Goal: Task Accomplishment & Management: Use online tool/utility

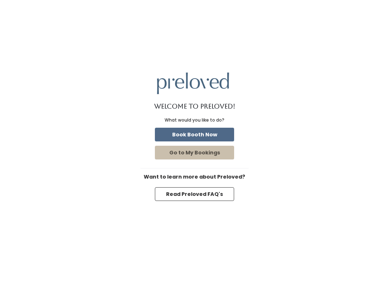
click at [212, 133] on button "Book Booth Now" at bounding box center [194, 135] width 79 height 14
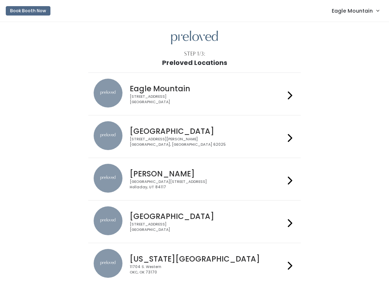
click at [369, 4] on link "Eagle Mountain" at bounding box center [356, 11] width 62 height 16
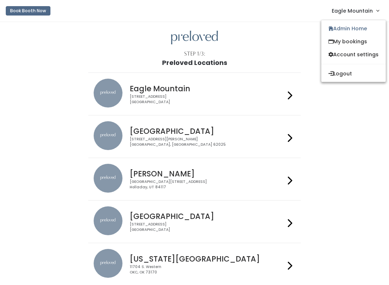
click at [345, 29] on link "Admin Home" at bounding box center [354, 28] width 65 height 13
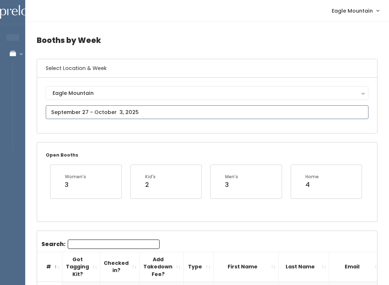
click at [181, 115] on input "text" at bounding box center [207, 112] width 323 height 14
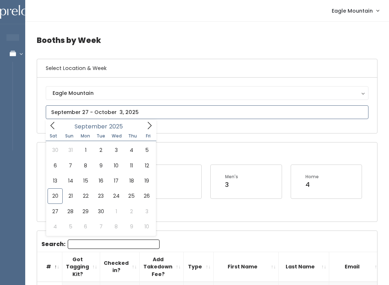
type input "September 20 to September 26"
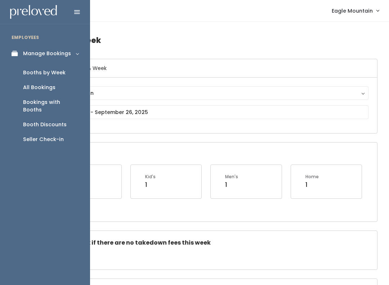
click at [56, 136] on div "Seller Check-in" at bounding box center [43, 140] width 41 height 8
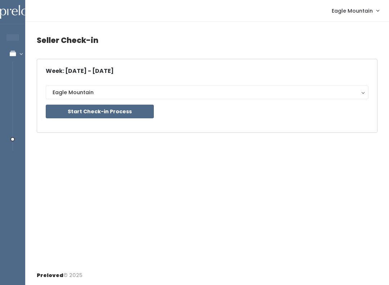
click at [124, 113] on button "Start Check-in Process" at bounding box center [100, 112] width 108 height 14
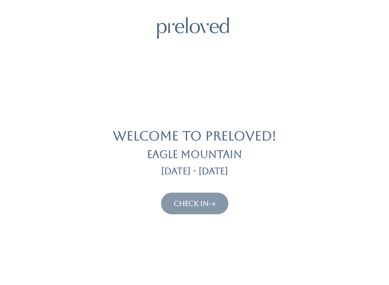
click at [190, 207] on link "Check In" at bounding box center [195, 203] width 42 height 9
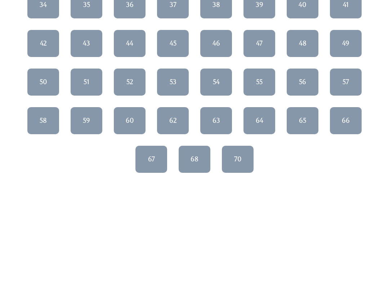
scroll to position [257, 0]
click at [193, 158] on div "68" at bounding box center [195, 158] width 8 height 9
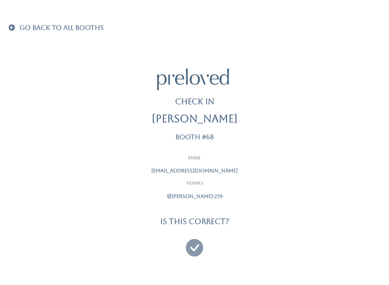
click at [194, 162] on div "Email sean6262@sbcglobal.net Venmo @cynthia-miller-259" at bounding box center [195, 177] width 180 height 45
click at [194, 247] on icon at bounding box center [194, 244] width 17 height 24
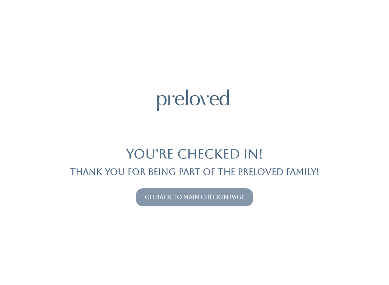
click at [188, 181] on div "You're checked in! Thank you for being part of the Preloved family! Go back to …" at bounding box center [195, 142] width 372 height 285
click at [155, 199] on link "Go back to main check-in page" at bounding box center [195, 197] width 100 height 7
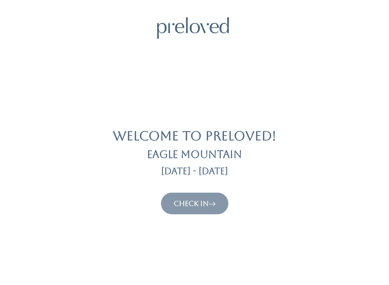
click at [198, 196] on button "Check In" at bounding box center [194, 204] width 67 height 22
click at [189, 199] on link "Check In" at bounding box center [195, 203] width 42 height 9
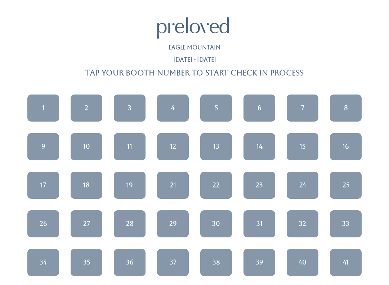
click at [195, 210] on div "1 2 3 4 5 6 7 8 9 10 11 12 13" at bounding box center [194, 262] width 381 height 347
click at [341, 149] on link "16" at bounding box center [346, 146] width 32 height 27
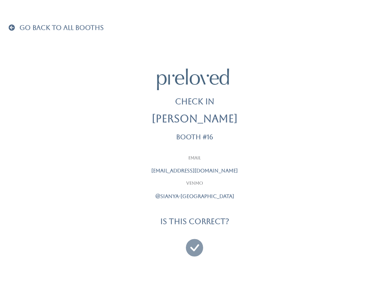
click at [192, 245] on icon at bounding box center [194, 244] width 17 height 24
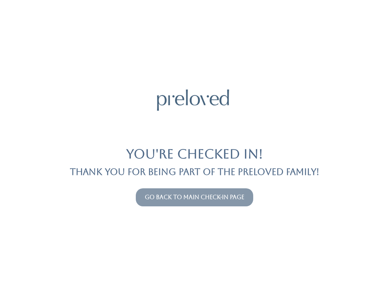
click at [145, 195] on link "Go back to main check-in page" at bounding box center [195, 197] width 100 height 7
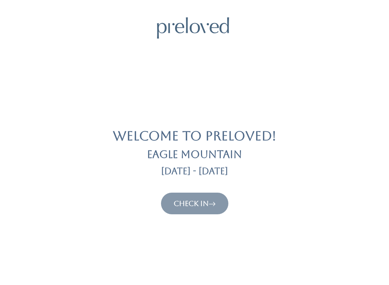
click at [207, 202] on link "Check In" at bounding box center [195, 203] width 42 height 9
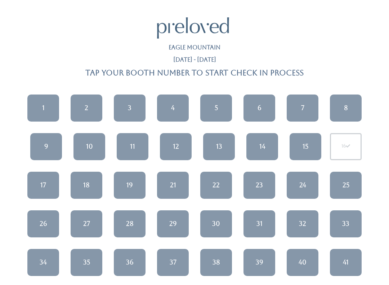
click at [133, 145] on div "11" at bounding box center [132, 146] width 5 height 9
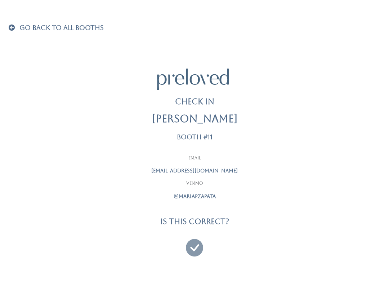
click at [206, 240] on div at bounding box center [195, 244] width 180 height 27
click at [201, 244] on icon at bounding box center [194, 244] width 17 height 24
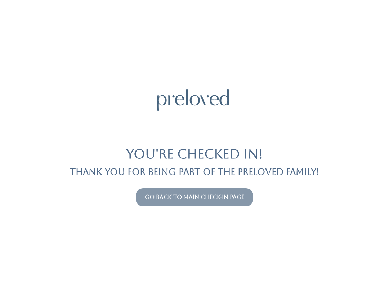
click at [196, 191] on button "Go back to main check-in page" at bounding box center [195, 197] width 118 height 18
click at [167, 199] on link "Go back to main check-in page" at bounding box center [195, 197] width 100 height 7
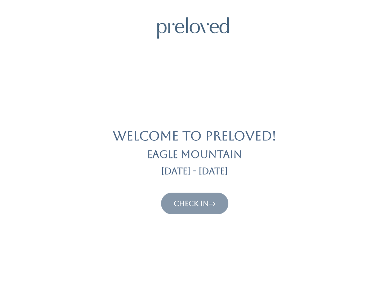
click at [198, 203] on link "Check In" at bounding box center [195, 203] width 42 height 9
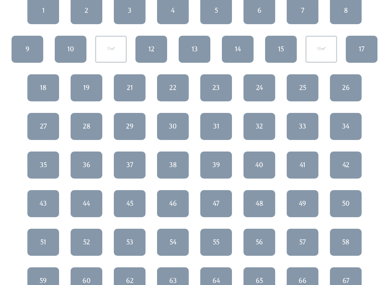
scroll to position [96, 0]
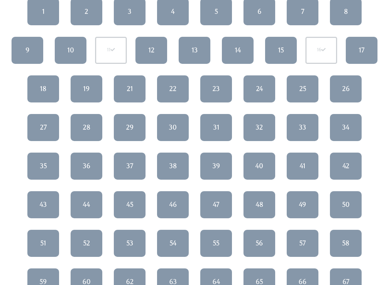
click at [349, 202] on div "50" at bounding box center [346, 204] width 8 height 9
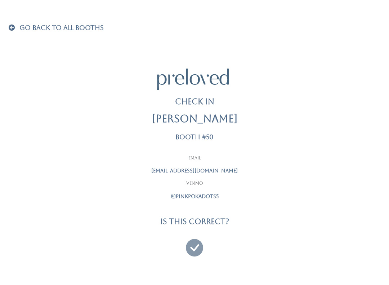
click at [271, 240] on div at bounding box center [195, 244] width 180 height 27
click at [192, 244] on icon at bounding box center [194, 244] width 17 height 24
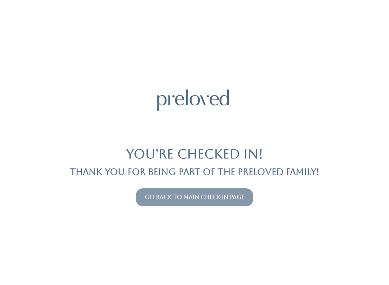
click at [229, 194] on link "Go back to main check-in page" at bounding box center [195, 197] width 100 height 7
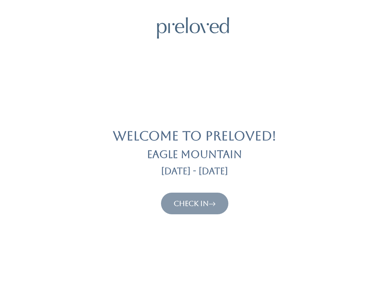
click at [224, 208] on button "Check In" at bounding box center [194, 204] width 67 height 22
click at [216, 207] on icon at bounding box center [212, 203] width 7 height 9
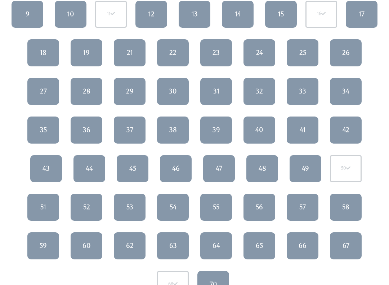
scroll to position [138, 0]
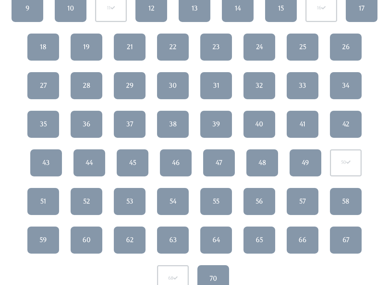
click at [316, 160] on link "49" at bounding box center [306, 162] width 32 height 27
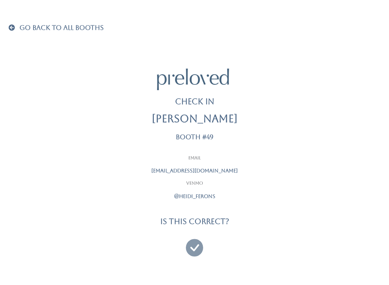
click at [197, 251] on icon at bounding box center [194, 244] width 17 height 24
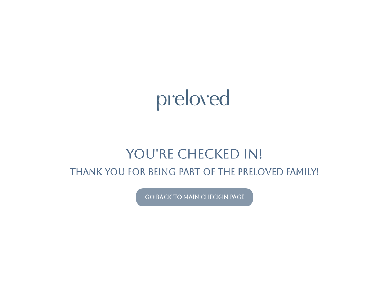
click at [219, 194] on link "Go back to main check-in page" at bounding box center [195, 197] width 100 height 7
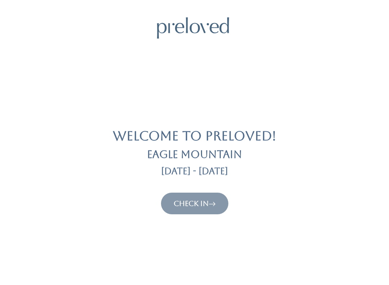
click at [184, 200] on link "Check In" at bounding box center [195, 203] width 42 height 9
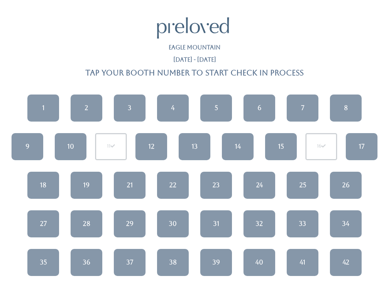
click at [88, 105] on div "2" at bounding box center [87, 107] width 4 height 9
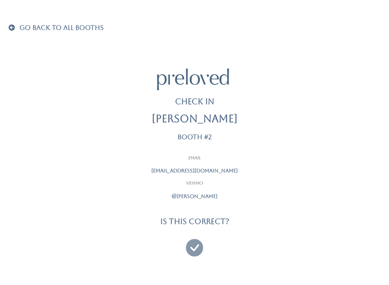
click at [9, 27] on span at bounding box center [13, 27] width 9 height 6
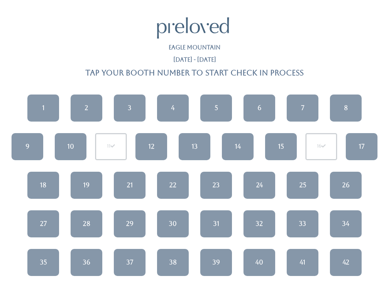
click at [86, 103] on div "2" at bounding box center [87, 107] width 4 height 9
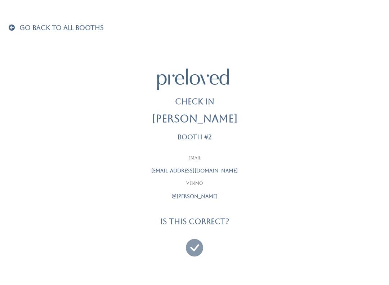
click at [189, 243] on icon at bounding box center [194, 244] width 17 height 24
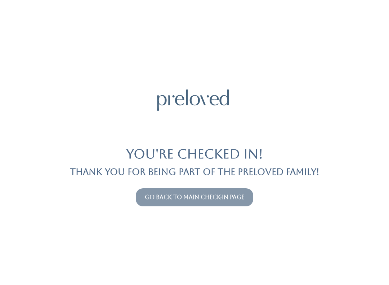
click at [225, 188] on button "Go back to main check-in page" at bounding box center [195, 197] width 118 height 18
click at [197, 205] on button "Go back to main check-in page" at bounding box center [195, 197] width 118 height 18
click at [232, 199] on link "Go back to main check-in page" at bounding box center [195, 197] width 100 height 7
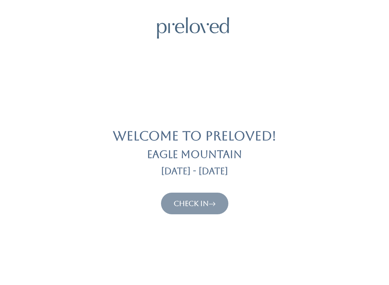
click at [193, 204] on link "Check In" at bounding box center [195, 203] width 42 height 9
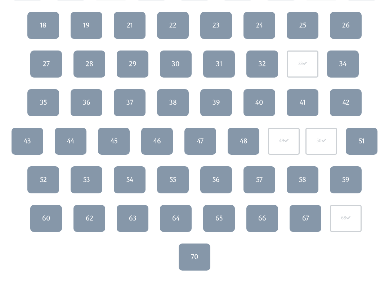
scroll to position [160, 0]
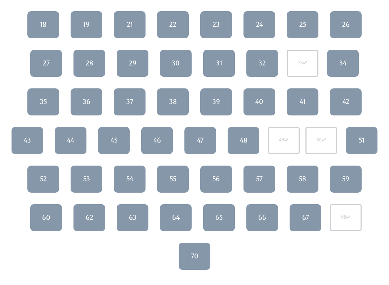
click at [44, 223] on link "60" at bounding box center [46, 217] width 32 height 27
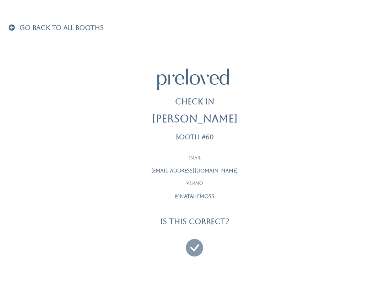
click at [189, 244] on icon at bounding box center [194, 244] width 17 height 24
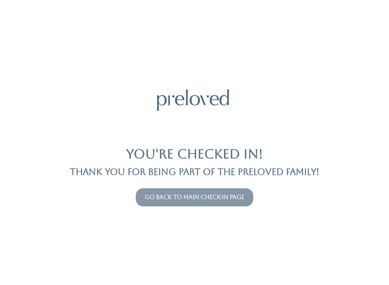
click at [210, 195] on link "Go back to main check-in page" at bounding box center [195, 197] width 100 height 7
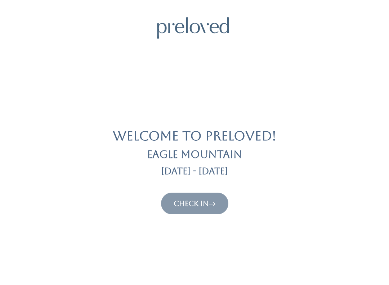
click at [216, 201] on icon at bounding box center [212, 203] width 7 height 9
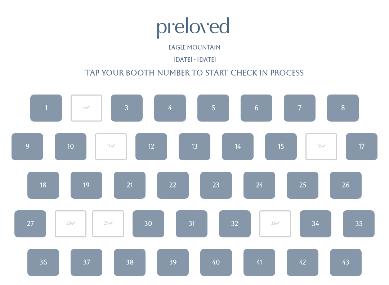
click at [161, 149] on link "12" at bounding box center [152, 146] width 32 height 27
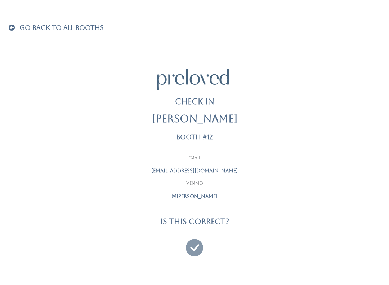
click at [194, 245] on icon at bounding box center [194, 244] width 17 height 24
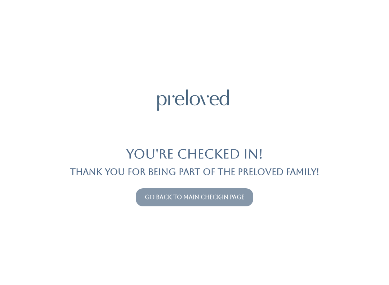
click at [216, 200] on link "Go back to main check-in page" at bounding box center [195, 197] width 100 height 7
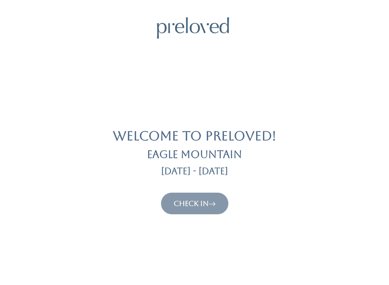
click at [204, 200] on link "Check In" at bounding box center [195, 203] width 42 height 9
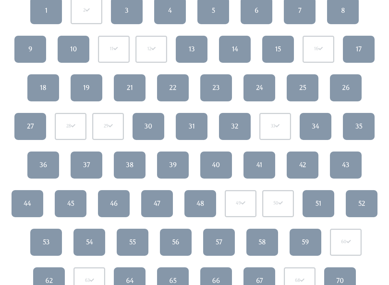
scroll to position [98, 0]
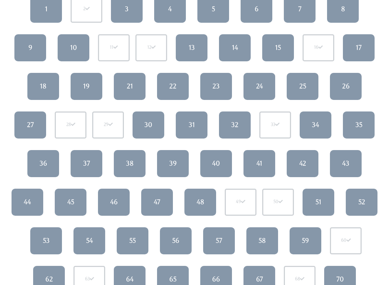
click at [44, 245] on link "53" at bounding box center [46, 240] width 32 height 27
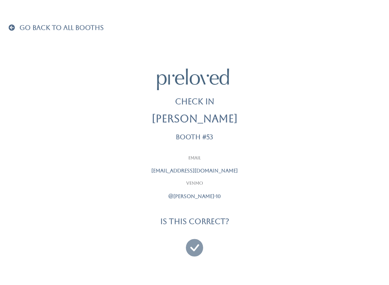
click at [192, 243] on icon at bounding box center [194, 244] width 17 height 24
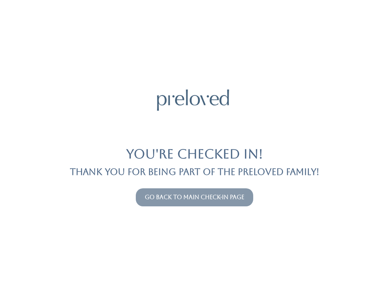
click at [221, 194] on link "Go back to main check-in page" at bounding box center [195, 197] width 100 height 7
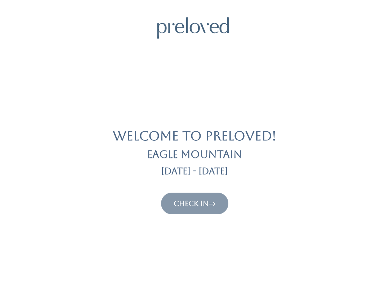
click at [201, 194] on button "Check In" at bounding box center [194, 204] width 67 height 22
click at [197, 207] on link "Check In" at bounding box center [195, 203] width 42 height 9
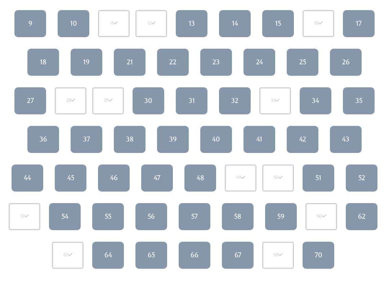
scroll to position [123, 0]
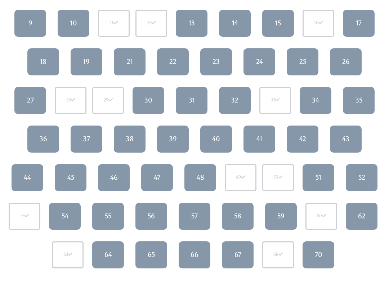
click at [70, 217] on link "54" at bounding box center [65, 216] width 32 height 27
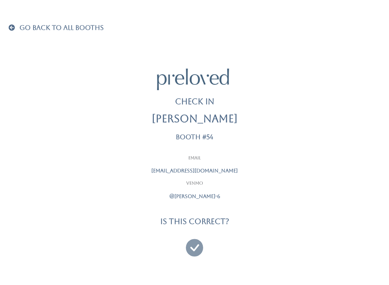
click at [195, 249] on icon at bounding box center [194, 244] width 17 height 24
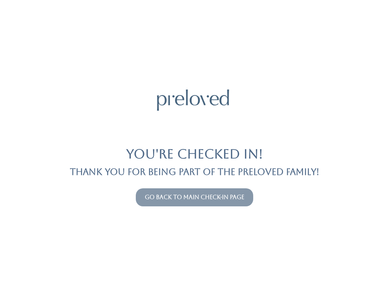
click at [212, 199] on link "Go back to main check-in page" at bounding box center [195, 197] width 100 height 7
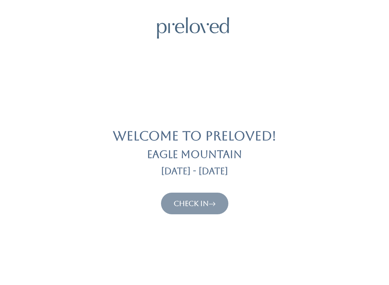
click at [193, 207] on link "Check In" at bounding box center [195, 203] width 42 height 9
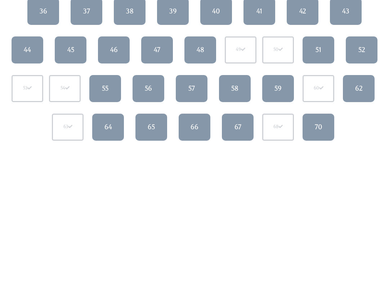
scroll to position [250, 0]
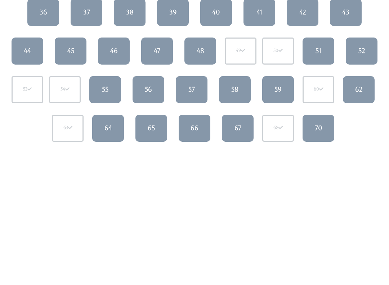
click at [106, 88] on div "55" at bounding box center [105, 89] width 6 height 9
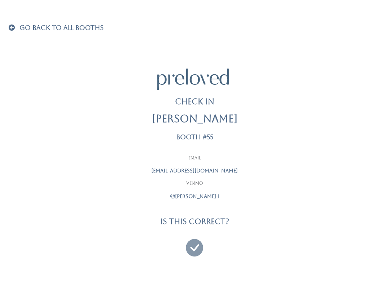
click at [192, 248] on icon at bounding box center [194, 244] width 17 height 24
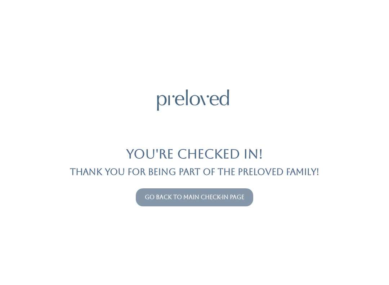
click at [150, 199] on link "Go back to main check-in page" at bounding box center [195, 197] width 100 height 7
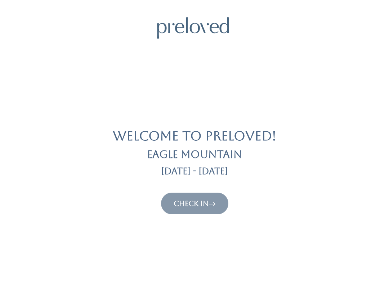
click at [177, 206] on link "Check In" at bounding box center [195, 203] width 42 height 9
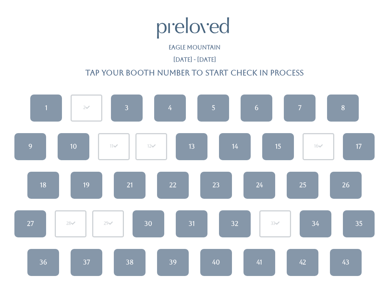
click at [78, 146] on link "10" at bounding box center [74, 146] width 32 height 27
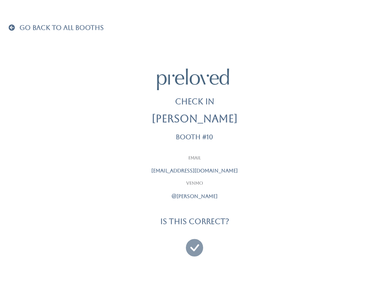
click at [194, 245] on icon at bounding box center [194, 244] width 17 height 24
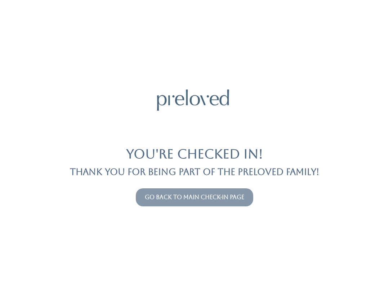
click at [158, 200] on link "Go back to main check-in page" at bounding box center [195, 197] width 100 height 7
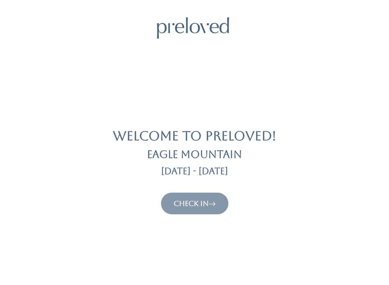
click at [182, 203] on link "Check In" at bounding box center [195, 203] width 42 height 9
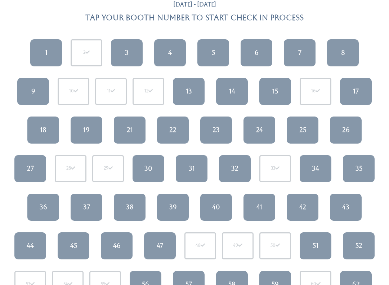
scroll to position [56, 0]
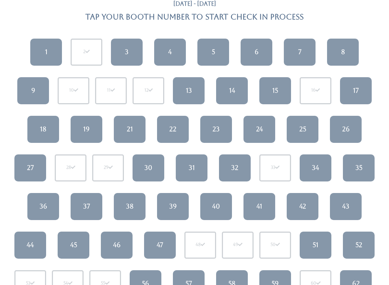
click at [229, 93] on div "14" at bounding box center [232, 90] width 6 height 9
click at [271, 88] on link "15" at bounding box center [276, 90] width 32 height 27
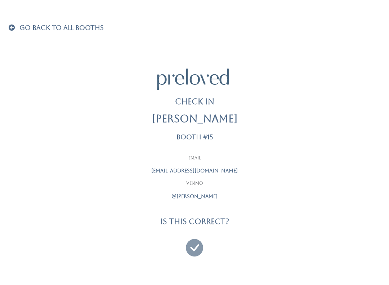
click at [229, 85] on img at bounding box center [193, 78] width 72 height 21
click at [200, 235] on icon at bounding box center [194, 244] width 17 height 24
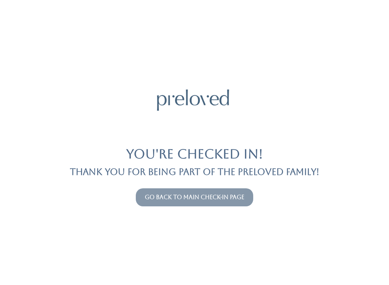
click at [226, 197] on link "Go back to main check-in page" at bounding box center [195, 197] width 100 height 7
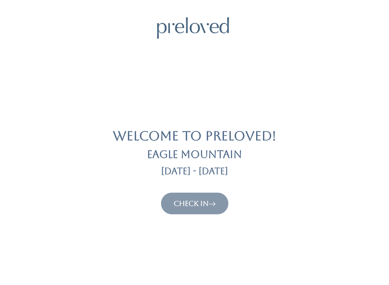
click at [199, 203] on link "Check In" at bounding box center [195, 203] width 42 height 9
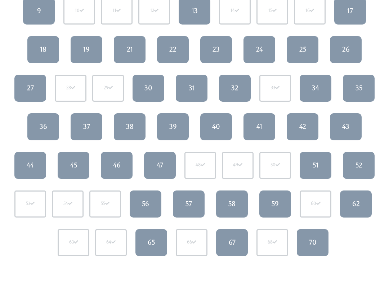
scroll to position [136, 0]
click at [349, 12] on div "17" at bounding box center [351, 10] width 6 height 9
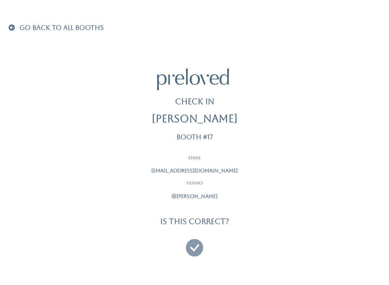
click at [195, 244] on icon at bounding box center [194, 244] width 17 height 24
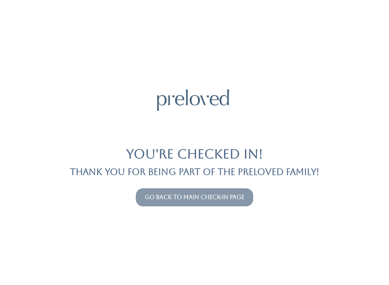
click at [210, 199] on link "Go back to main check-in page" at bounding box center [195, 197] width 100 height 7
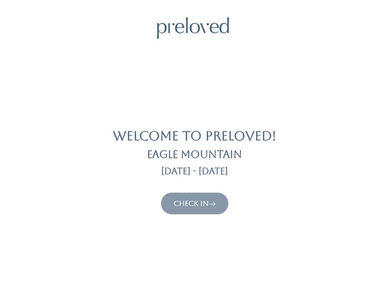
click at [212, 199] on icon at bounding box center [212, 203] width 7 height 9
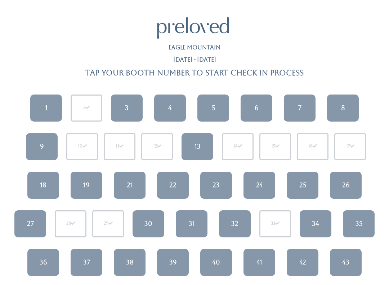
click at [261, 189] on link "24" at bounding box center [260, 185] width 32 height 27
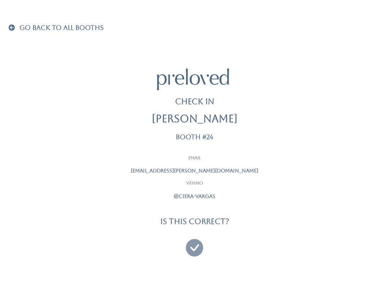
click at [190, 245] on icon at bounding box center [194, 244] width 17 height 24
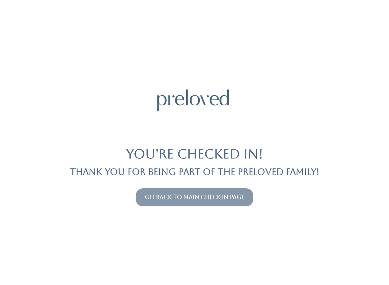
click at [168, 196] on link "Go back to main check-in page" at bounding box center [195, 197] width 100 height 7
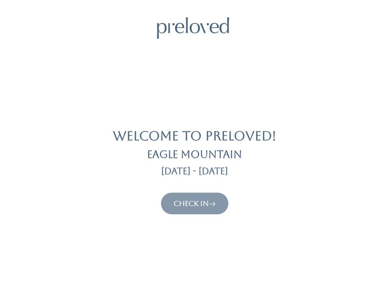
click at [187, 203] on link "Check In" at bounding box center [195, 203] width 42 height 9
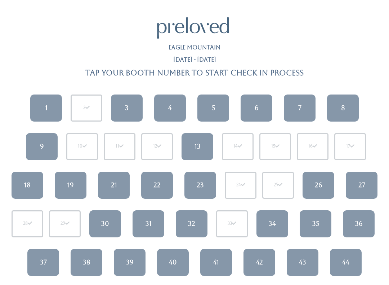
click at [47, 103] on div "1" at bounding box center [46, 107] width 3 height 9
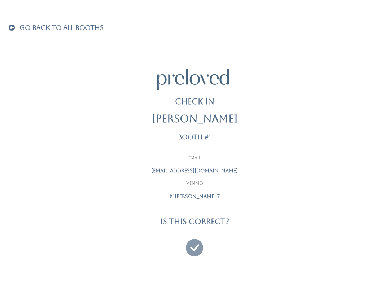
click at [190, 245] on icon at bounding box center [194, 244] width 17 height 24
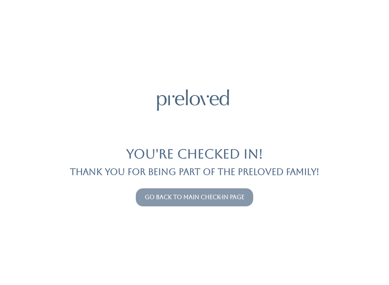
click at [175, 200] on link "Go back to main check-in page" at bounding box center [195, 197] width 100 height 7
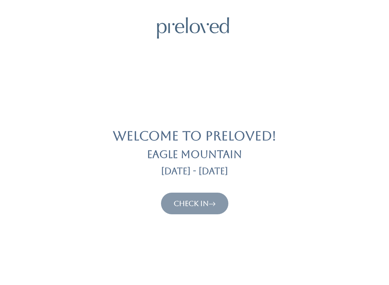
click at [188, 206] on link "Check In" at bounding box center [195, 203] width 42 height 9
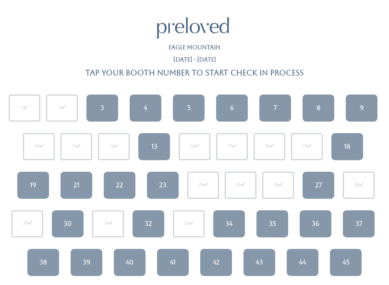
click at [32, 186] on div "19" at bounding box center [33, 184] width 6 height 9
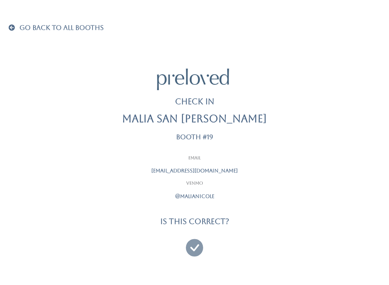
click at [201, 237] on icon at bounding box center [194, 244] width 17 height 24
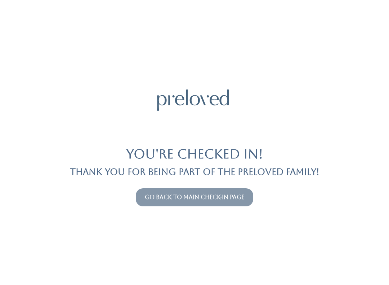
click at [224, 199] on link "Go back to main check-in page" at bounding box center [195, 197] width 100 height 7
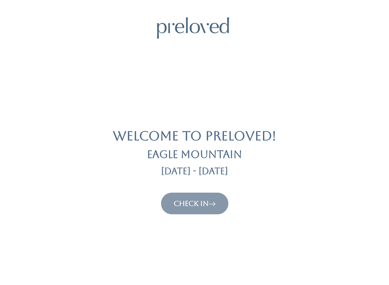
click at [199, 207] on link "Check In" at bounding box center [195, 203] width 42 height 9
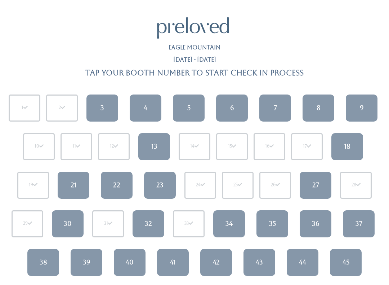
click at [318, 182] on div "27" at bounding box center [316, 184] width 7 height 9
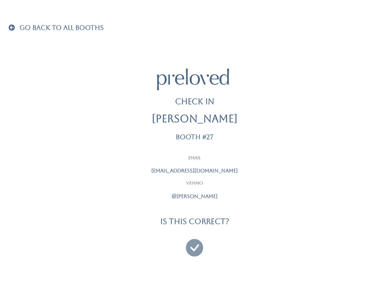
click at [198, 244] on icon at bounding box center [194, 244] width 17 height 24
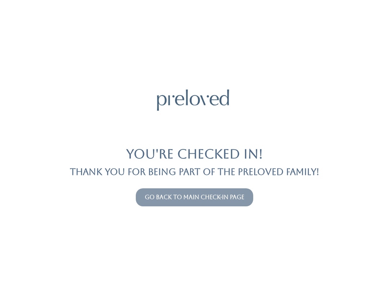
click at [221, 194] on link "Go back to main check-in page" at bounding box center [195, 197] width 100 height 7
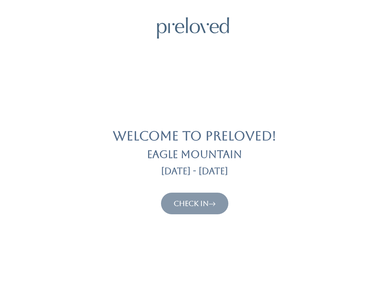
click at [201, 199] on link "Check In" at bounding box center [195, 203] width 42 height 9
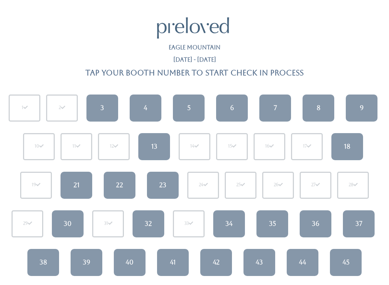
click at [352, 148] on link "18" at bounding box center [348, 146] width 32 height 27
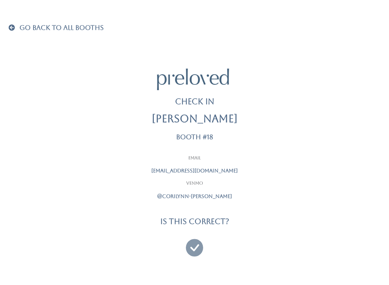
click at [202, 243] on icon at bounding box center [194, 244] width 17 height 24
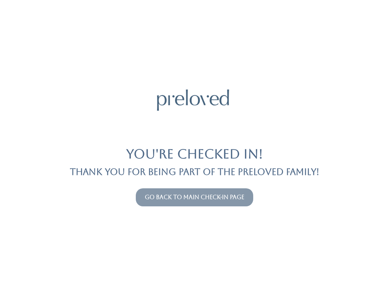
click at [228, 200] on link "Go back to main check-in page" at bounding box center [195, 197] width 100 height 7
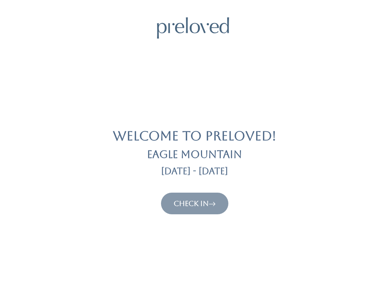
click at [211, 207] on icon at bounding box center [212, 203] width 7 height 9
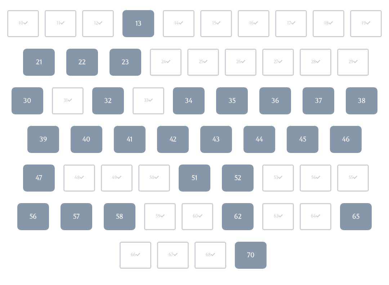
scroll to position [137, 0]
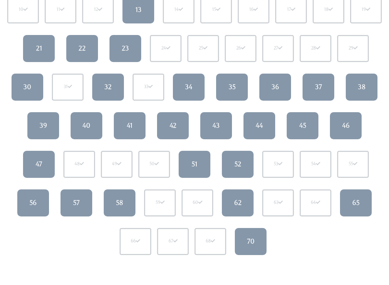
click at [167, 242] on div "67" at bounding box center [173, 241] width 32 height 27
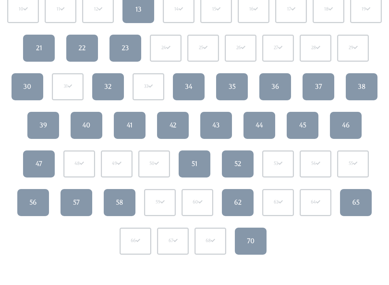
scroll to position [138, 0]
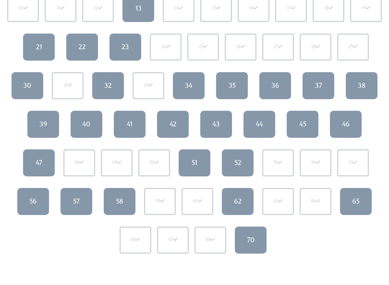
click at [176, 243] on div "67" at bounding box center [173, 239] width 32 height 27
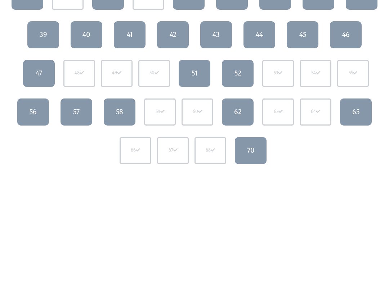
scroll to position [229, 0]
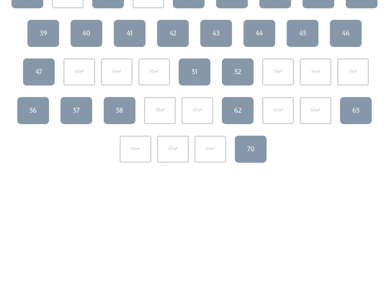
click at [175, 149] on span at bounding box center [175, 149] width 4 height 4
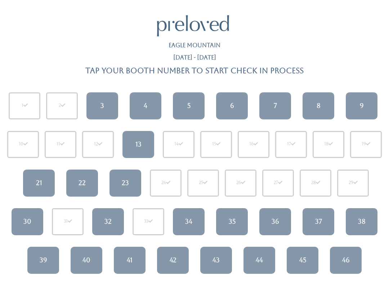
scroll to position [0, 0]
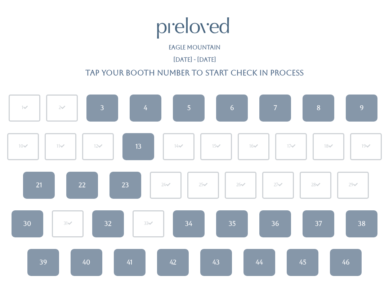
click at [360, 106] on div "9" at bounding box center [362, 107] width 4 height 9
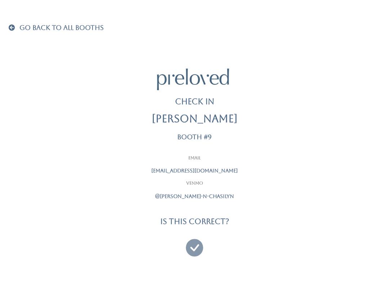
click at [195, 236] on icon at bounding box center [194, 244] width 17 height 24
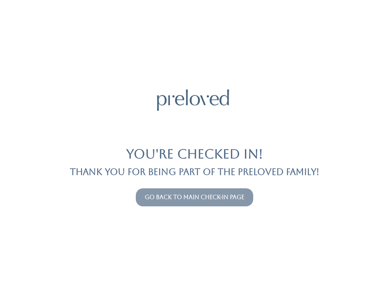
click at [219, 185] on div "Go back to main check-in page" at bounding box center [194, 197] width 381 height 24
click at [206, 196] on link "Go back to main check-in page" at bounding box center [195, 197] width 100 height 7
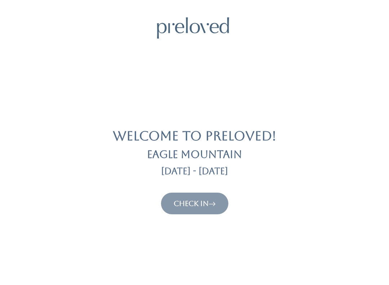
click at [210, 200] on link "Check In" at bounding box center [195, 203] width 42 height 9
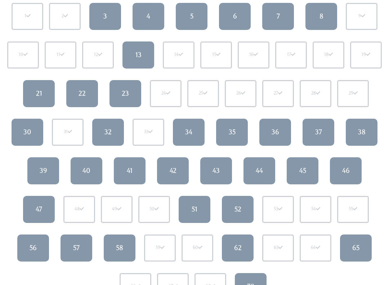
scroll to position [94, 0]
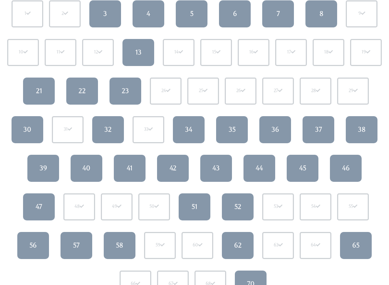
click at [196, 205] on div "51" at bounding box center [195, 206] width 6 height 9
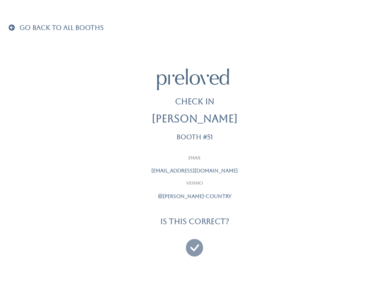
click at [199, 248] on icon at bounding box center [194, 244] width 17 height 24
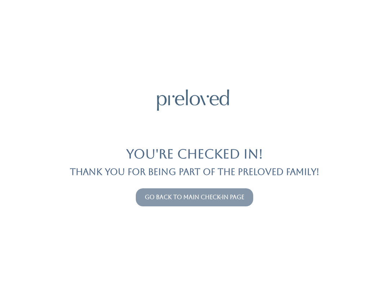
click at [212, 192] on button "Go back to main check-in page" at bounding box center [195, 197] width 118 height 18
click at [187, 194] on link "Go back to main check-in page" at bounding box center [195, 197] width 100 height 7
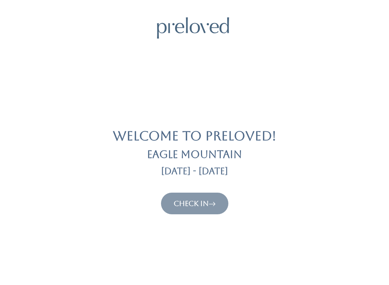
click at [209, 199] on link "Check In" at bounding box center [195, 203] width 42 height 9
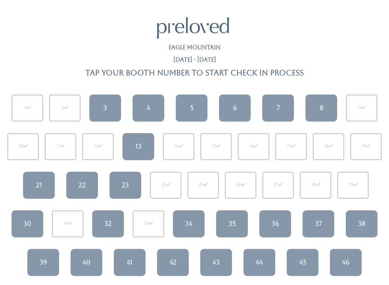
click at [88, 266] on link "40" at bounding box center [87, 262] width 32 height 27
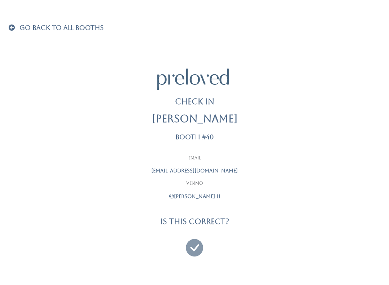
click at [194, 243] on icon at bounding box center [194, 244] width 17 height 24
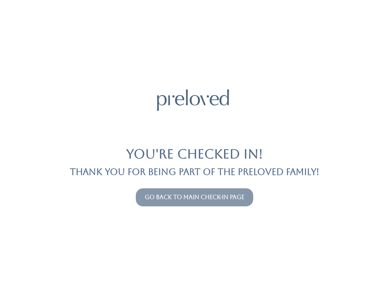
click at [228, 194] on link "Go back to main check-in page" at bounding box center [195, 197] width 100 height 7
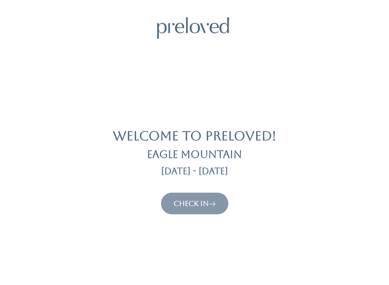
click at [205, 199] on link "Check In" at bounding box center [195, 203] width 42 height 9
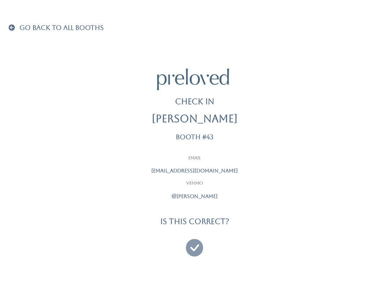
click at [202, 253] on icon at bounding box center [194, 244] width 17 height 24
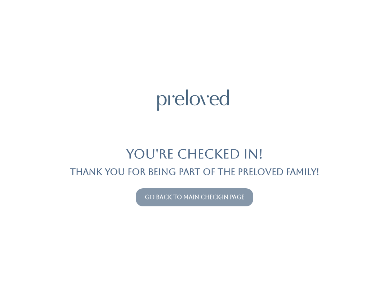
click at [210, 192] on button "Go back to main check-in page" at bounding box center [195, 197] width 118 height 18
click at [220, 200] on link "Go back to main check-in page" at bounding box center [195, 197] width 100 height 7
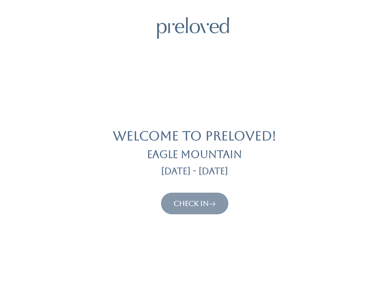
click at [191, 207] on link "Check In" at bounding box center [195, 203] width 42 height 9
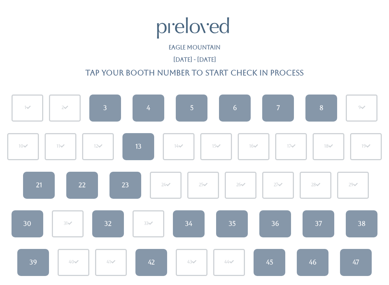
click at [233, 226] on div "35" at bounding box center [232, 223] width 7 height 9
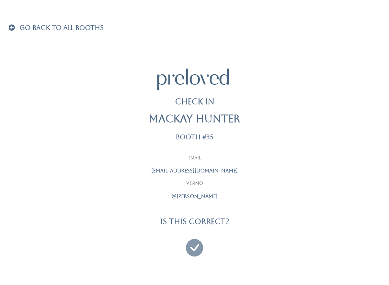
click at [191, 248] on icon at bounding box center [194, 244] width 17 height 24
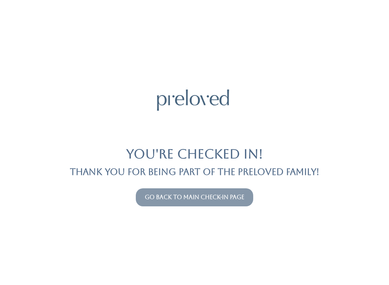
click at [222, 189] on button "Go back to main check-in page" at bounding box center [195, 197] width 118 height 18
click at [226, 196] on link "Go back to main check-in page" at bounding box center [195, 197] width 100 height 7
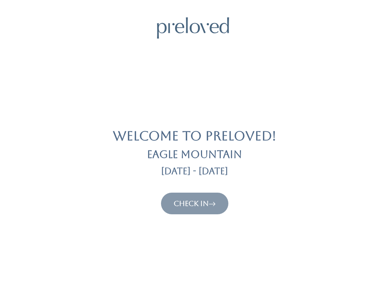
click at [200, 199] on link "Check In" at bounding box center [195, 203] width 42 height 9
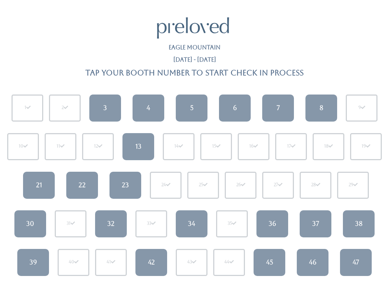
click at [101, 107] on link "3" at bounding box center [105, 107] width 32 height 27
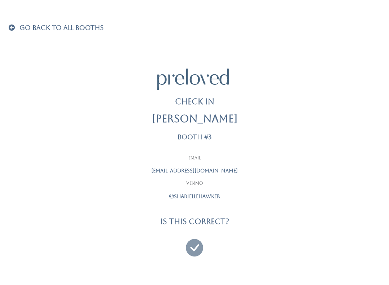
click at [193, 243] on icon at bounding box center [194, 244] width 17 height 24
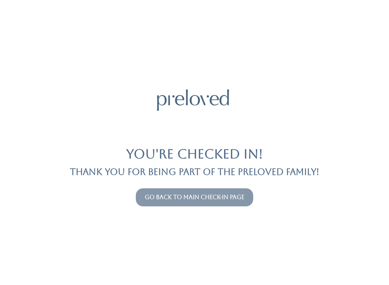
click at [198, 199] on link "Go back to main check-in page" at bounding box center [195, 197] width 100 height 7
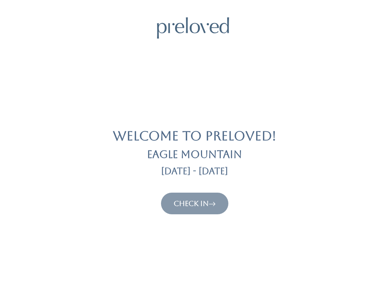
click at [198, 199] on link "Check In" at bounding box center [195, 203] width 42 height 9
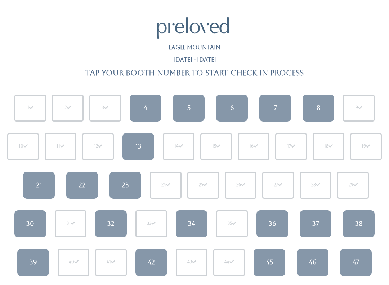
click at [113, 220] on div "32" at bounding box center [110, 223] width 7 height 9
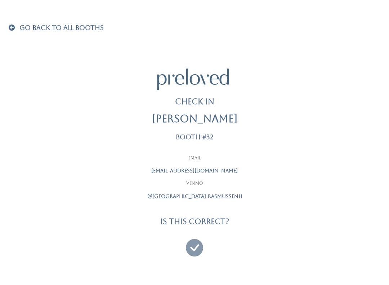
click at [193, 242] on icon at bounding box center [194, 244] width 17 height 24
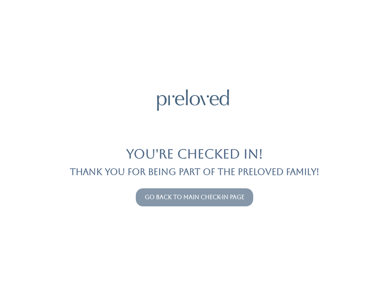
click at [197, 190] on button "Go back to main check-in page" at bounding box center [195, 197] width 118 height 18
click at [222, 194] on link "Go back to main check-in page" at bounding box center [195, 197] width 100 height 7
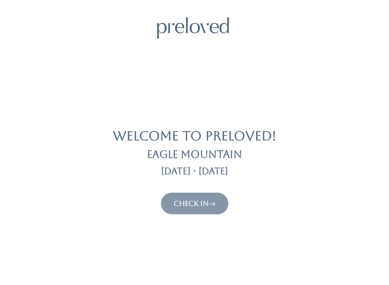
click at [199, 207] on link "Check In" at bounding box center [195, 203] width 42 height 9
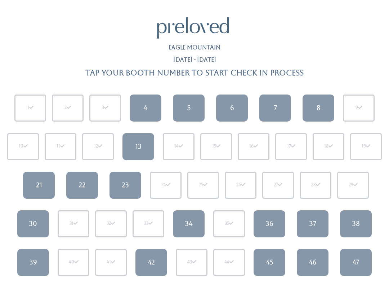
click at [319, 107] on div "8" at bounding box center [319, 107] width 4 height 9
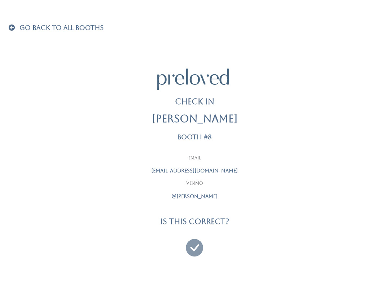
click at [195, 246] on icon at bounding box center [194, 244] width 17 height 24
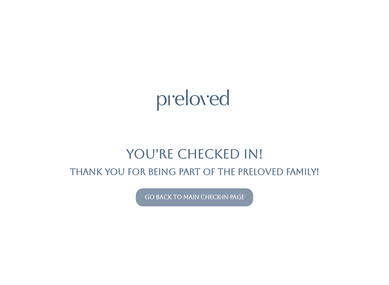
click at [234, 192] on button "Go back to main check-in page" at bounding box center [195, 197] width 118 height 18
click at [218, 195] on link "Go back to main check-in page" at bounding box center [195, 197] width 100 height 7
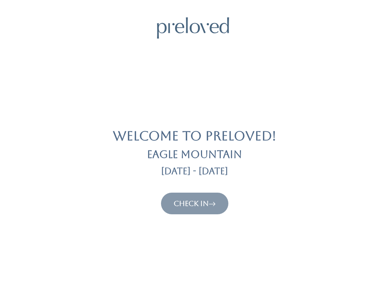
click at [207, 194] on button "Check In" at bounding box center [194, 204] width 67 height 22
click at [196, 205] on link "Check In" at bounding box center [195, 203] width 42 height 9
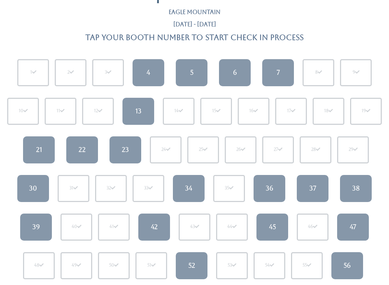
scroll to position [33, 0]
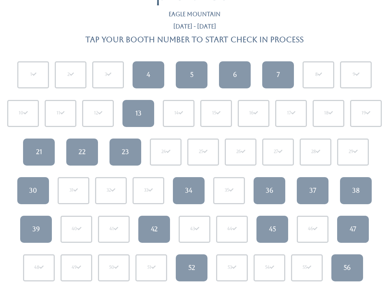
click at [146, 70] on link "4" at bounding box center [149, 74] width 32 height 27
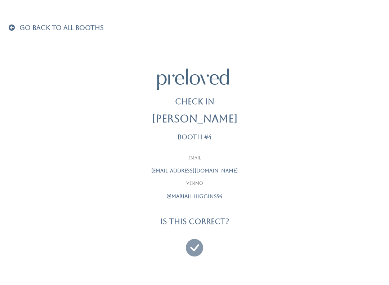
click at [195, 242] on icon at bounding box center [194, 244] width 17 height 24
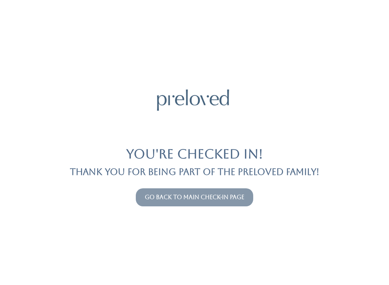
click at [221, 195] on link "Go back to main check-in page" at bounding box center [195, 197] width 100 height 7
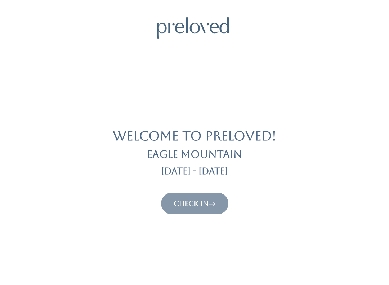
click at [193, 206] on link "Check In" at bounding box center [195, 203] width 42 height 9
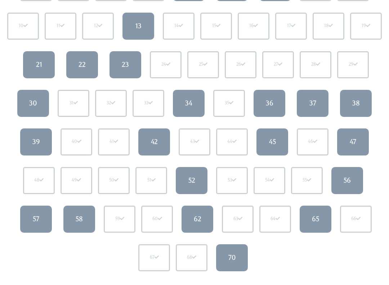
scroll to position [120, 0]
click at [33, 221] on div "57" at bounding box center [36, 218] width 6 height 9
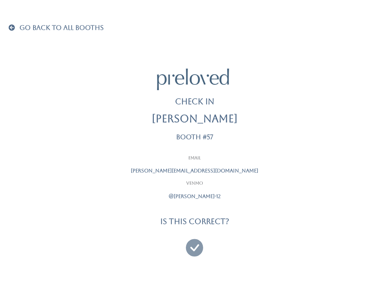
click at [193, 237] on icon at bounding box center [194, 244] width 17 height 24
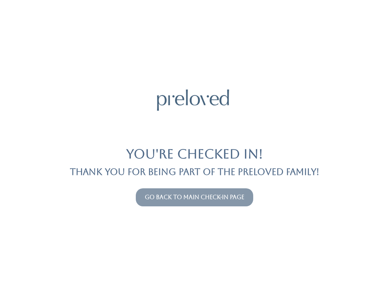
click at [200, 195] on link "Go back to main check-in page" at bounding box center [195, 197] width 100 height 7
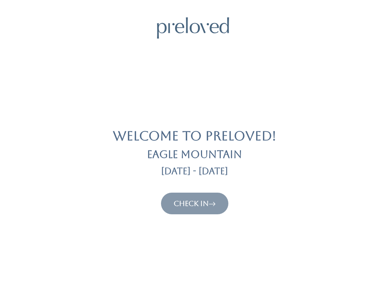
click at [185, 207] on link "Check In" at bounding box center [195, 203] width 42 height 9
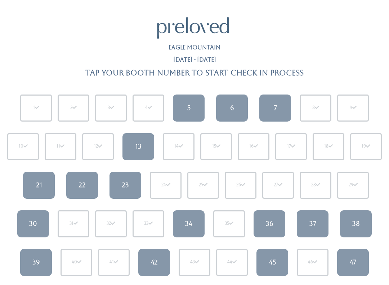
click at [196, 219] on link "34" at bounding box center [189, 223] width 32 height 27
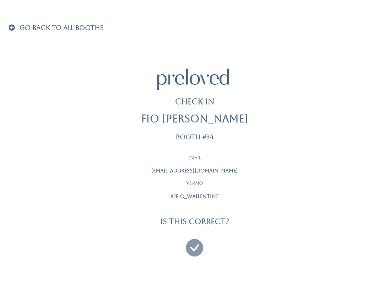
click at [194, 236] on icon at bounding box center [194, 244] width 17 height 24
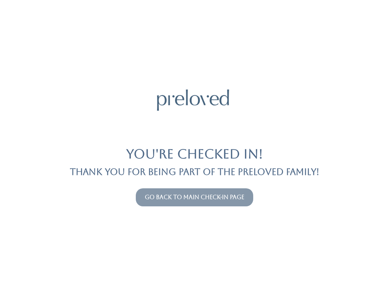
click at [227, 195] on link "Go back to main check-in page" at bounding box center [195, 197] width 100 height 7
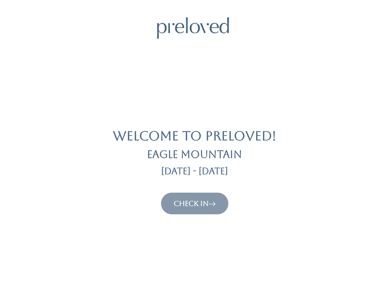
click at [207, 213] on button "Check In" at bounding box center [194, 204] width 67 height 22
click at [209, 202] on link "Check In" at bounding box center [195, 203] width 42 height 9
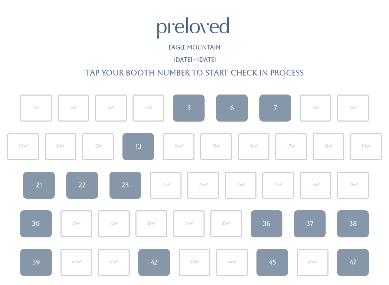
click at [42, 225] on link "30" at bounding box center [36, 223] width 32 height 27
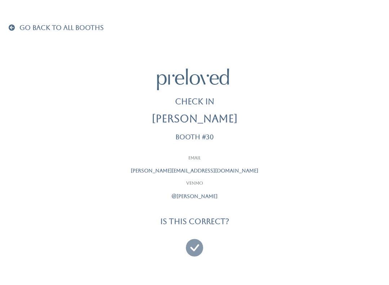
click at [199, 246] on icon at bounding box center [194, 244] width 17 height 24
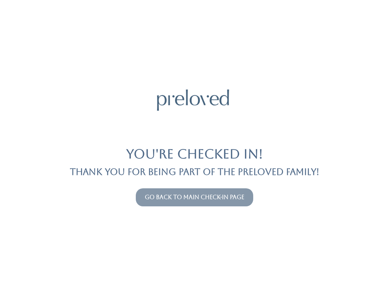
click at [225, 199] on link "Go back to main check-in page" at bounding box center [195, 197] width 100 height 7
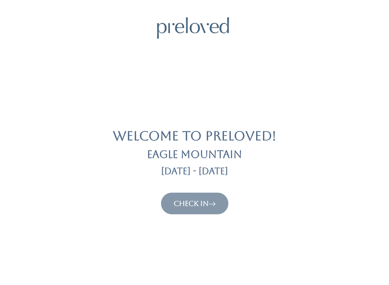
click at [189, 199] on link "Check In" at bounding box center [195, 203] width 42 height 9
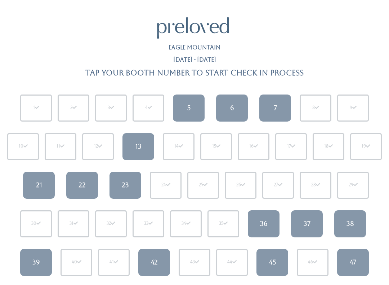
click at [347, 260] on link "47" at bounding box center [353, 262] width 32 height 27
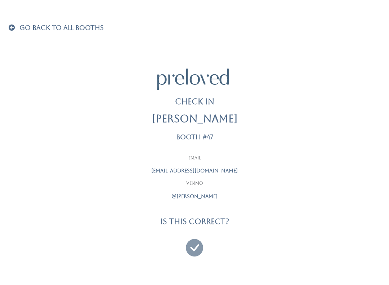
click at [194, 240] on icon at bounding box center [194, 244] width 17 height 24
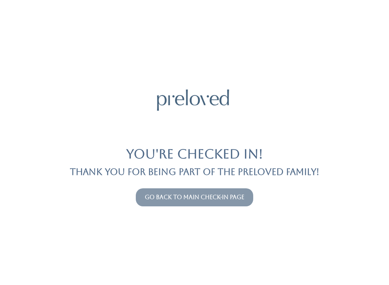
click at [185, 189] on button "Go back to main check-in page" at bounding box center [195, 197] width 118 height 18
click at [186, 199] on link "Go back to main check-in page" at bounding box center [195, 197] width 100 height 7
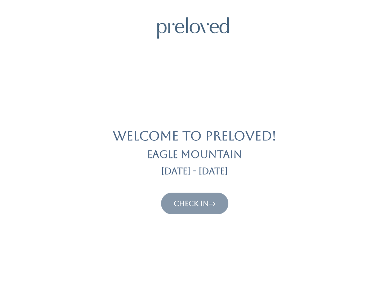
click at [198, 197] on button "Check In" at bounding box center [194, 204] width 67 height 22
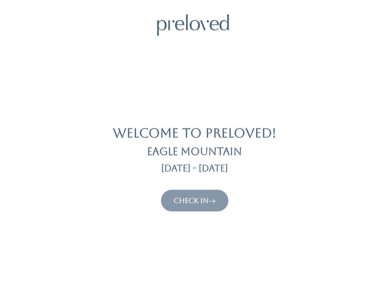
click at [183, 198] on link "Check In" at bounding box center [195, 200] width 42 height 9
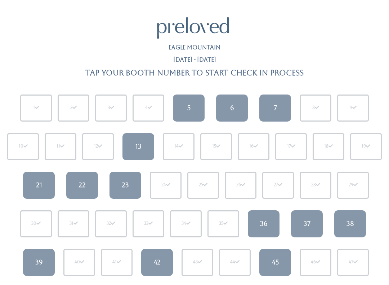
click at [149, 67] on div "[DATE] - [DATE]" at bounding box center [195, 63] width 372 height 12
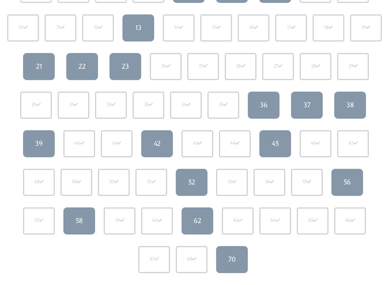
scroll to position [124, 0]
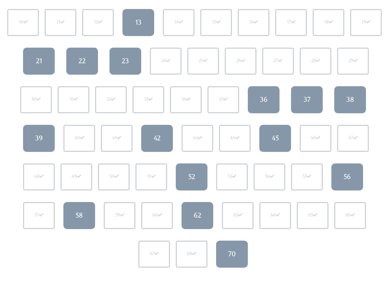
click at [348, 96] on div "38" at bounding box center [351, 99] width 8 height 9
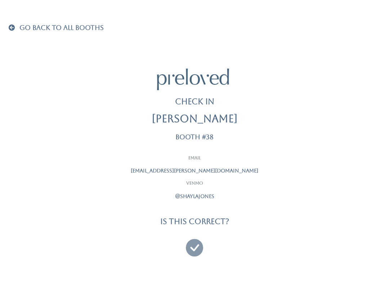
click at [194, 246] on icon at bounding box center [194, 244] width 17 height 24
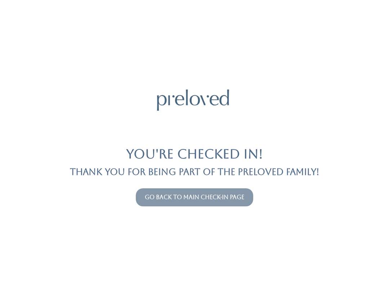
click at [189, 196] on link "Go back to main check-in page" at bounding box center [195, 197] width 100 height 7
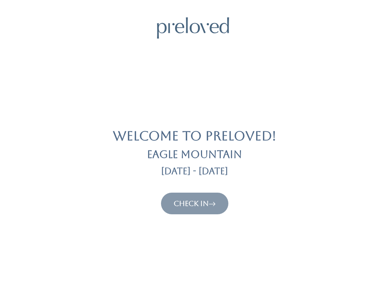
click at [188, 204] on link "Check In" at bounding box center [195, 203] width 42 height 9
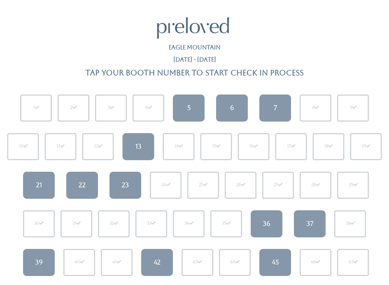
click at [79, 187] on div "22" at bounding box center [82, 184] width 7 height 9
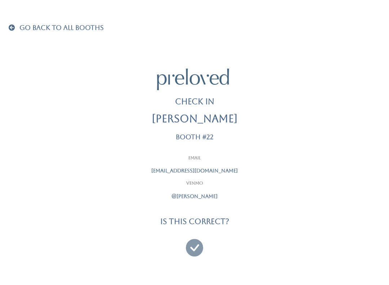
click at [198, 243] on icon at bounding box center [194, 244] width 17 height 24
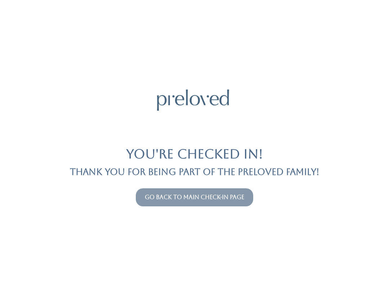
click at [191, 199] on link "Go back to main check-in page" at bounding box center [195, 197] width 100 height 7
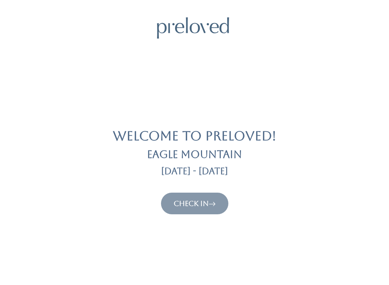
click at [192, 203] on link "Check In" at bounding box center [195, 203] width 42 height 9
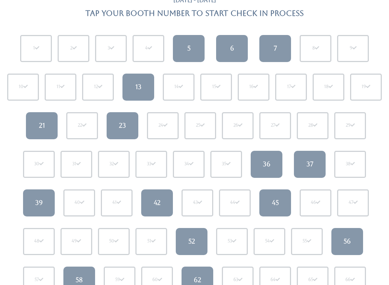
scroll to position [60, 0]
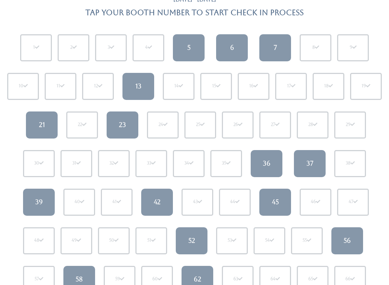
click at [191, 241] on div "52" at bounding box center [192, 240] width 7 height 9
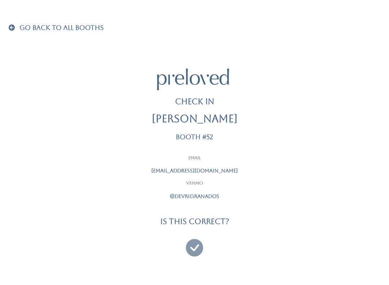
click at [196, 244] on icon at bounding box center [194, 244] width 17 height 24
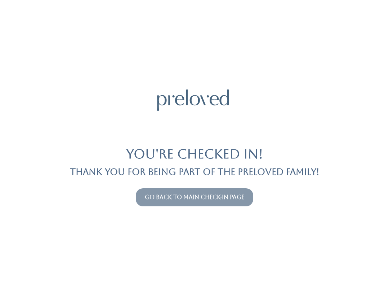
click at [192, 197] on link "Go back to main check-in page" at bounding box center [195, 197] width 100 height 7
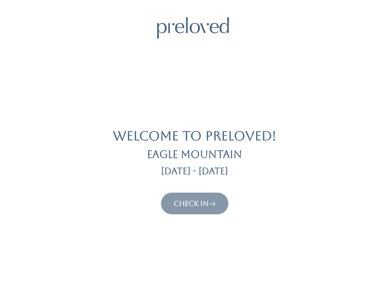
click at [199, 203] on link "Check In" at bounding box center [195, 203] width 42 height 9
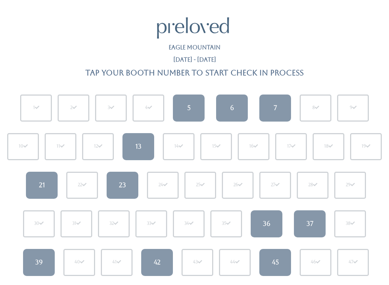
click at [198, 70] on h4 "Tap your booth number to start check in process" at bounding box center [194, 72] width 218 height 8
click at [231, 76] on h4 "Tap your booth number to start check in process" at bounding box center [194, 72] width 218 height 8
click at [211, 66] on div "Sep 20 - Sep 26" at bounding box center [194, 63] width 43 height 12
click at [182, 52] on div "Eagle Mountain" at bounding box center [195, 50] width 52 height 12
click at [124, 175] on link "23" at bounding box center [123, 185] width 32 height 27
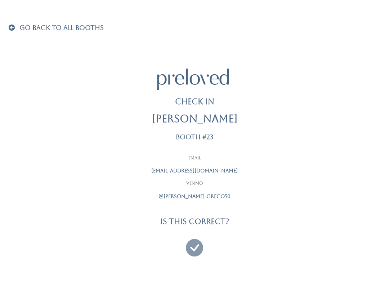
click at [195, 242] on icon at bounding box center [194, 244] width 17 height 24
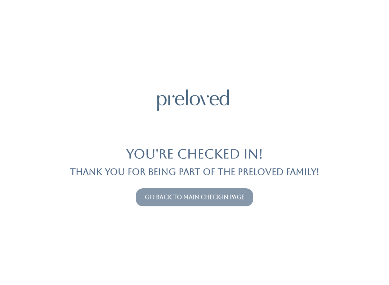
click at [229, 192] on button "Go back to main check-in page" at bounding box center [195, 197] width 118 height 18
click at [238, 194] on link "Go back to main check-in page" at bounding box center [195, 197] width 100 height 7
